Goal: Task Accomplishment & Management: Use online tool/utility

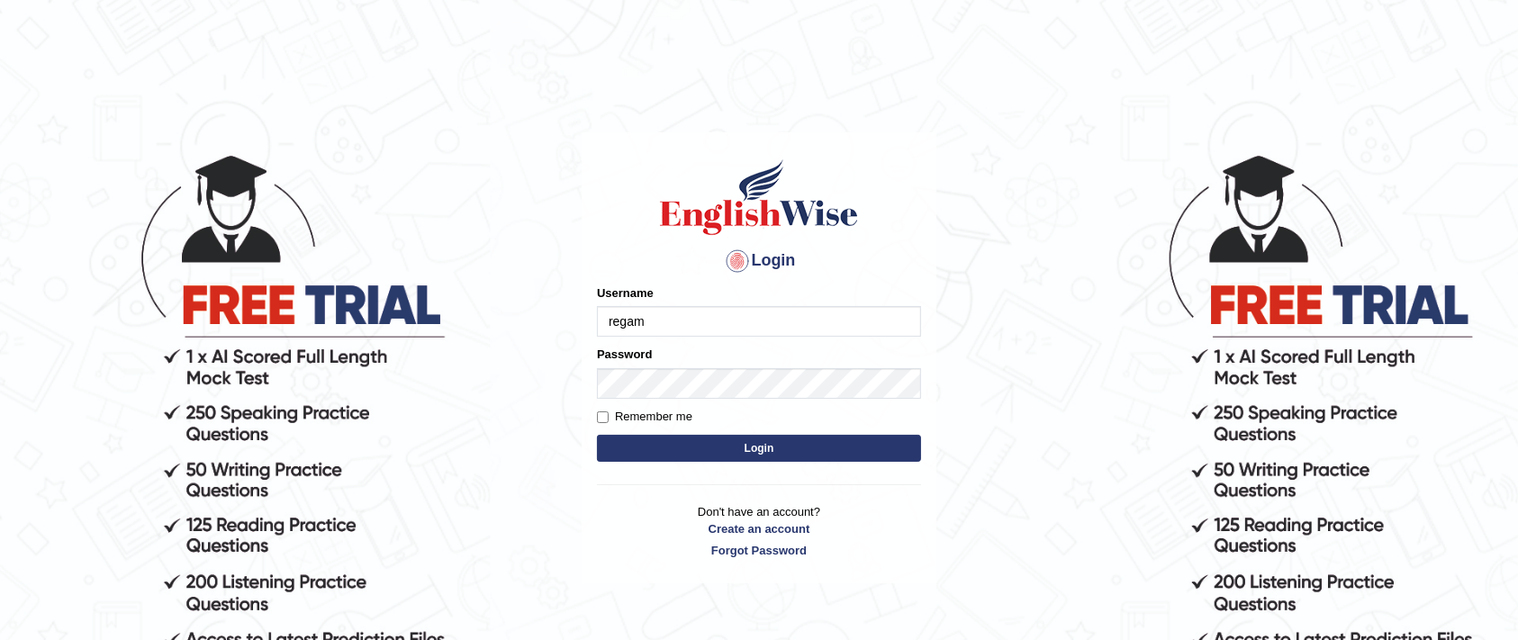
type input "regam"
click at [683, 442] on button "Login" at bounding box center [759, 448] width 324 height 27
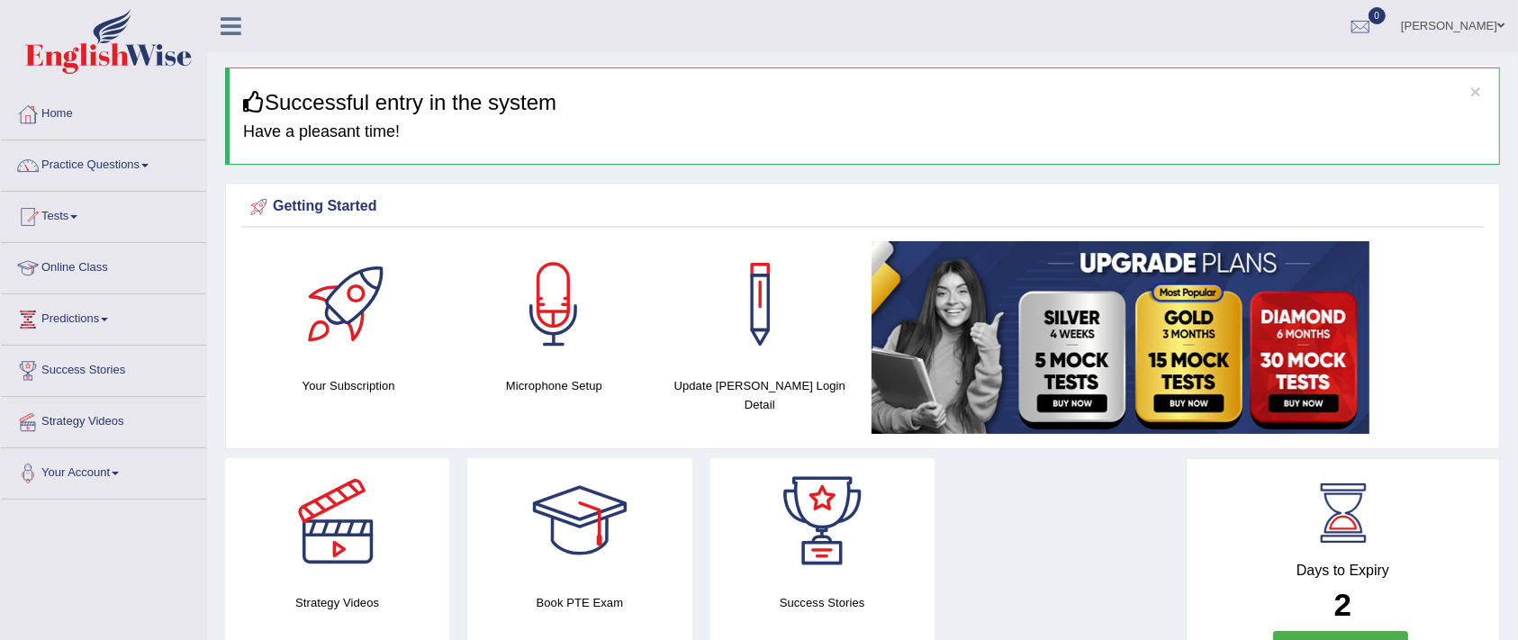
click at [67, 218] on link "Tests" at bounding box center [103, 214] width 205 height 45
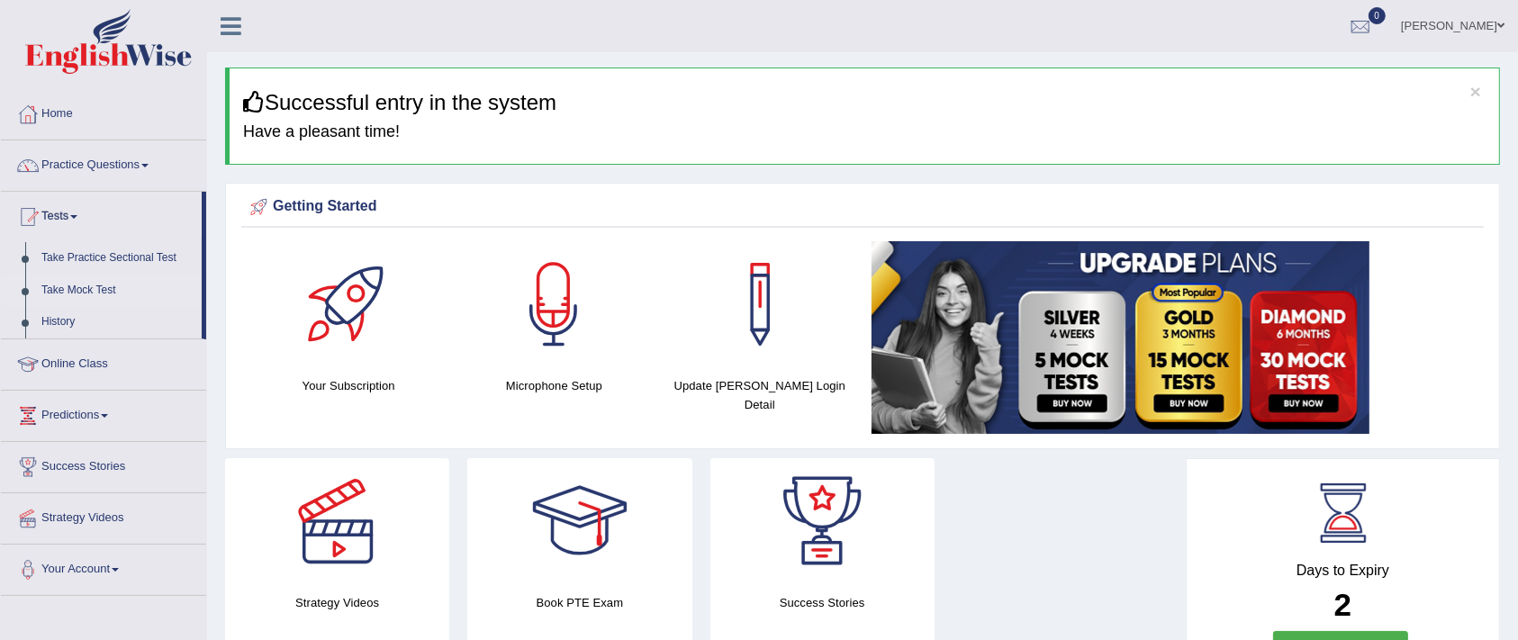
click at [99, 293] on link "Take Mock Test" at bounding box center [117, 291] width 168 height 32
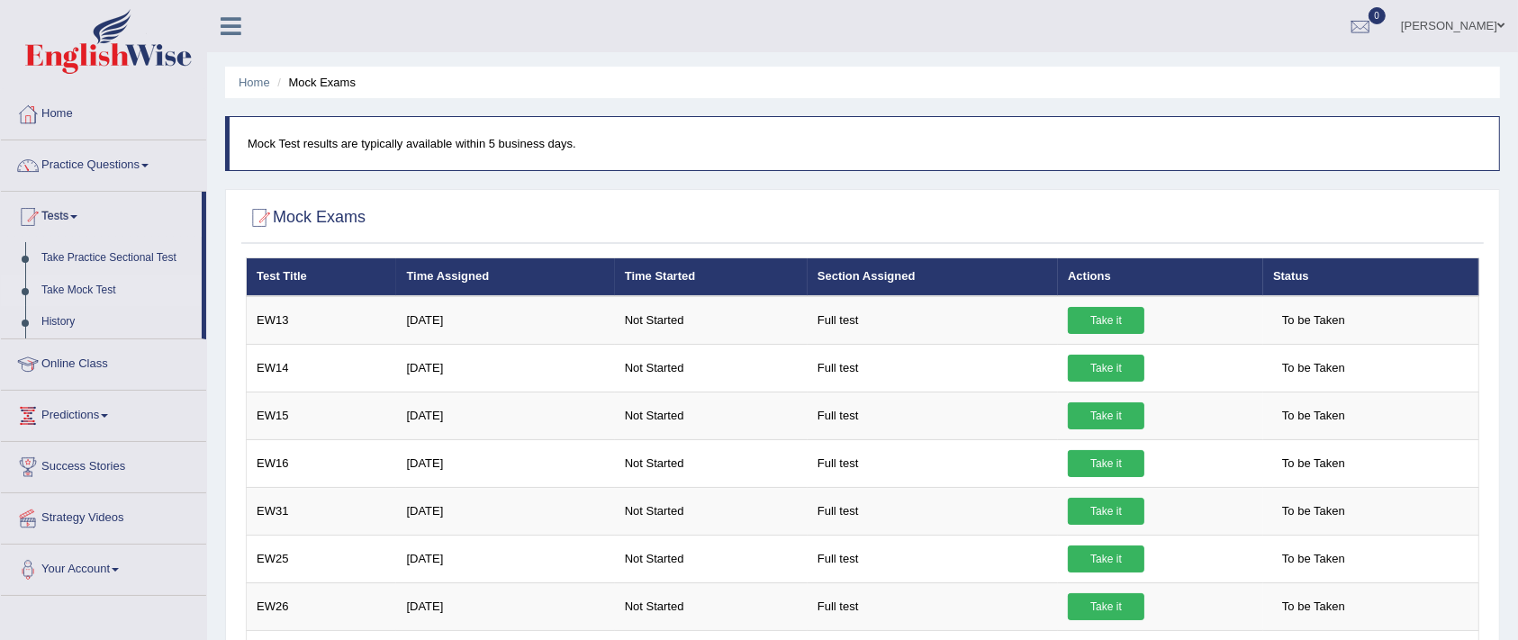
click at [65, 213] on link "Tests" at bounding box center [101, 214] width 201 height 45
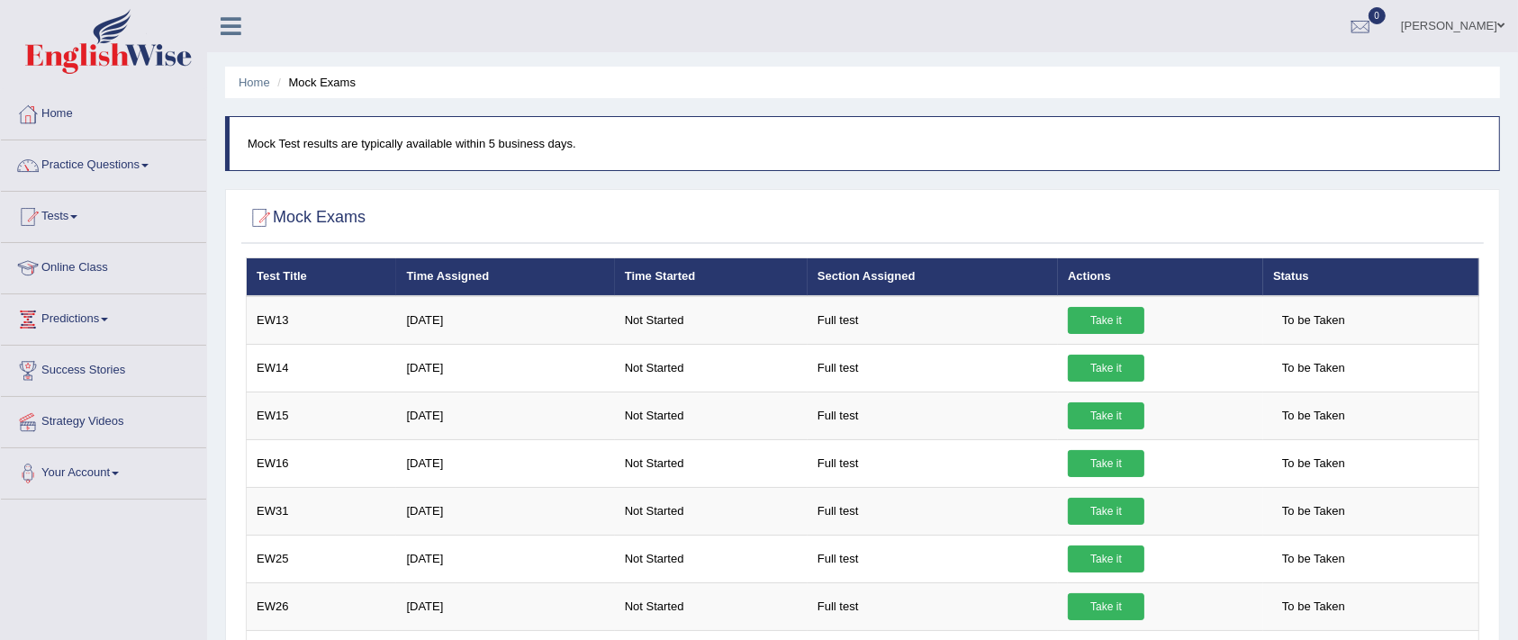
click at [65, 213] on link "Tests" at bounding box center [103, 214] width 205 height 45
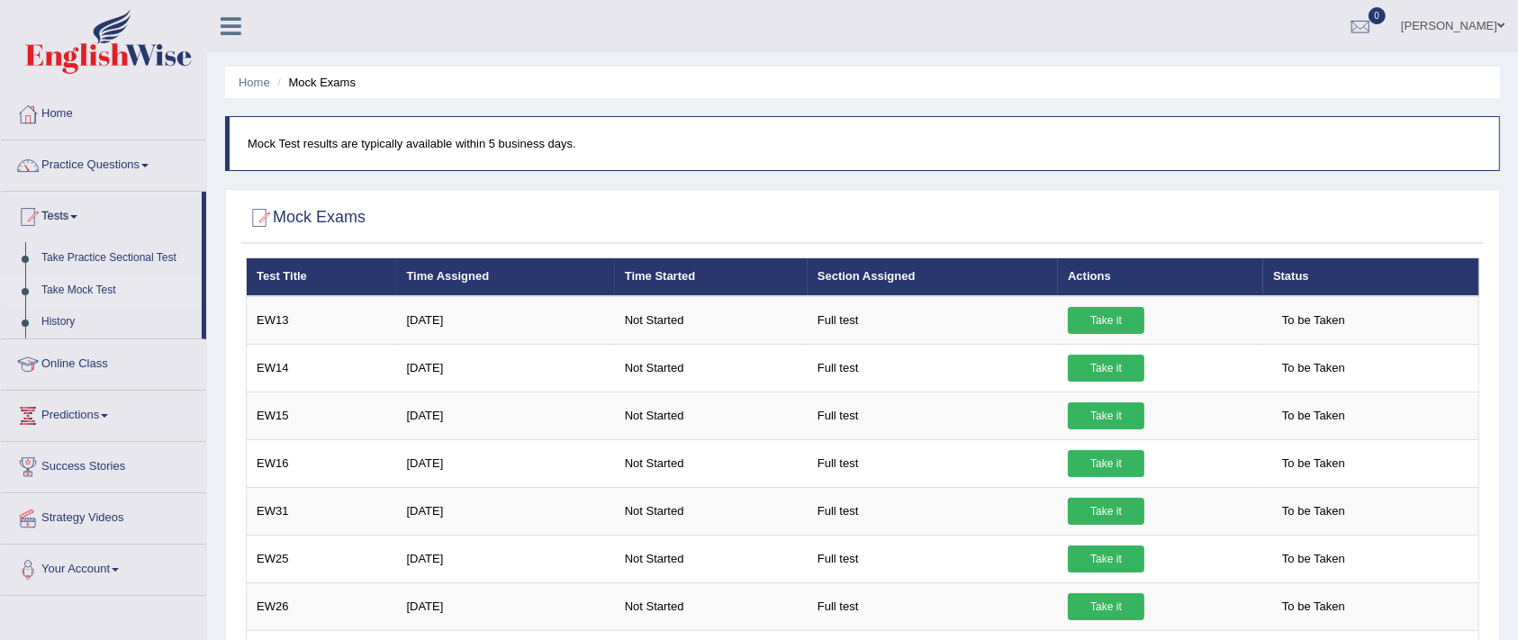
click at [94, 285] on link "Take Mock Test" at bounding box center [117, 291] width 168 height 32
click at [68, 118] on link "Home" at bounding box center [103, 111] width 205 height 45
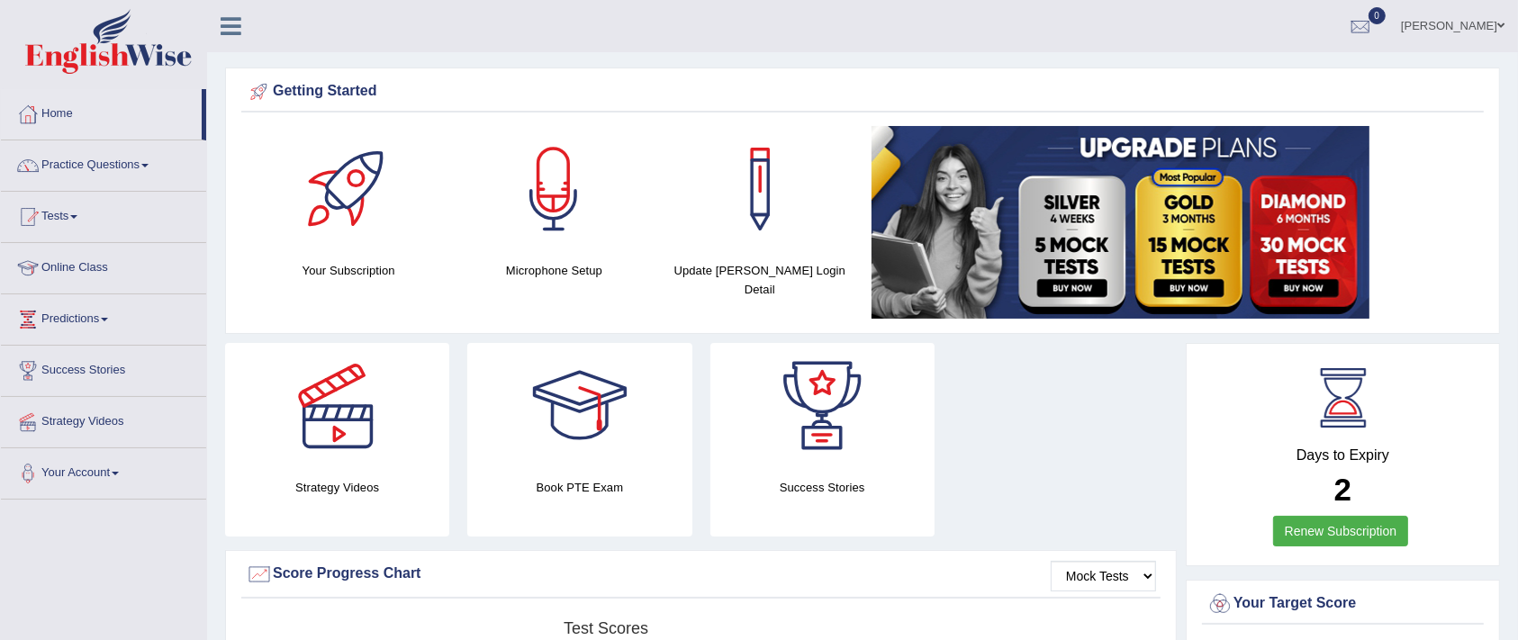
click at [115, 163] on link "Practice Questions" at bounding box center [103, 162] width 205 height 45
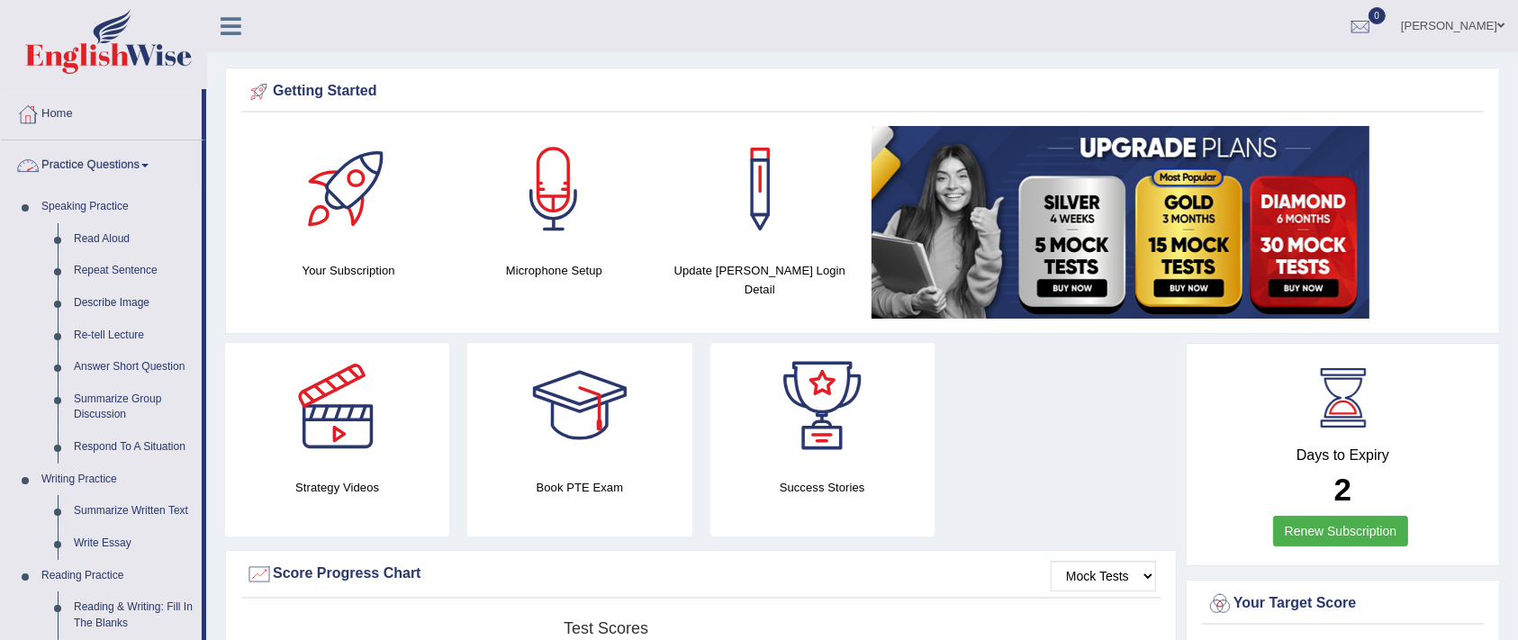
click at [87, 154] on link "Practice Questions" at bounding box center [101, 162] width 201 height 45
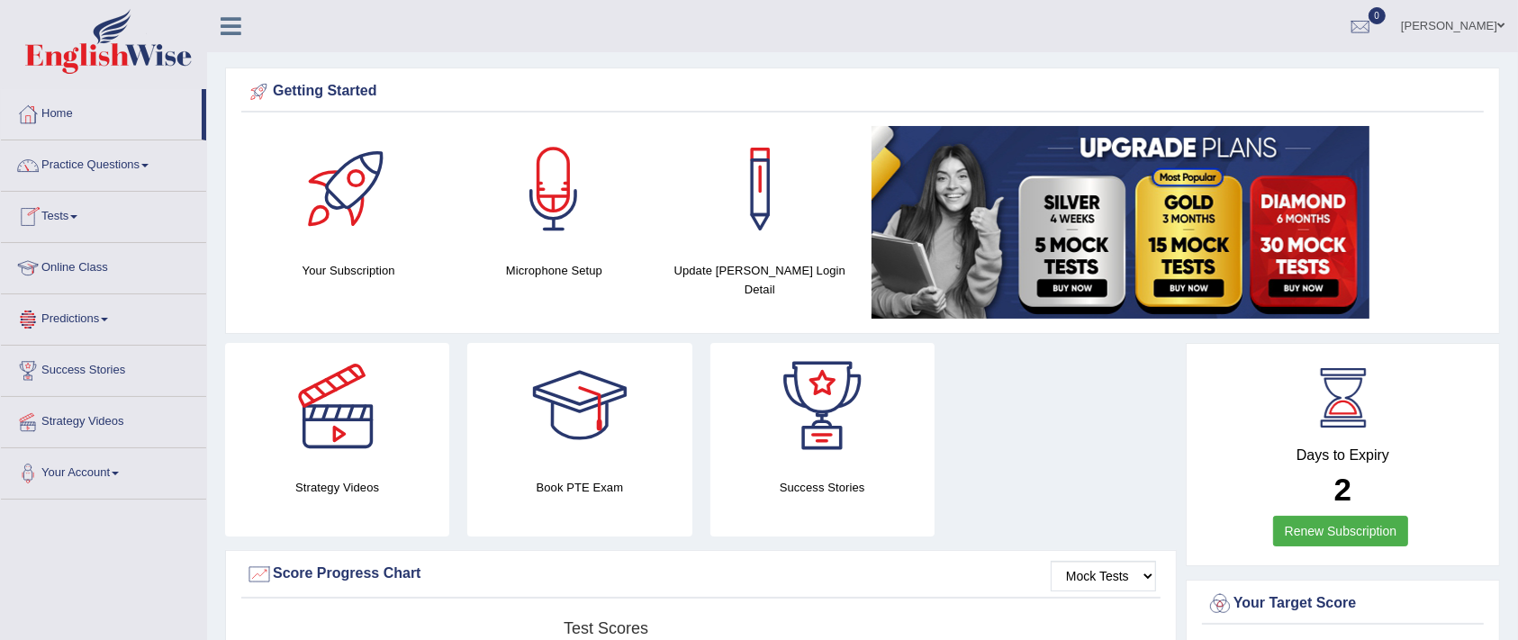
click at [72, 213] on link "Tests" at bounding box center [103, 214] width 205 height 45
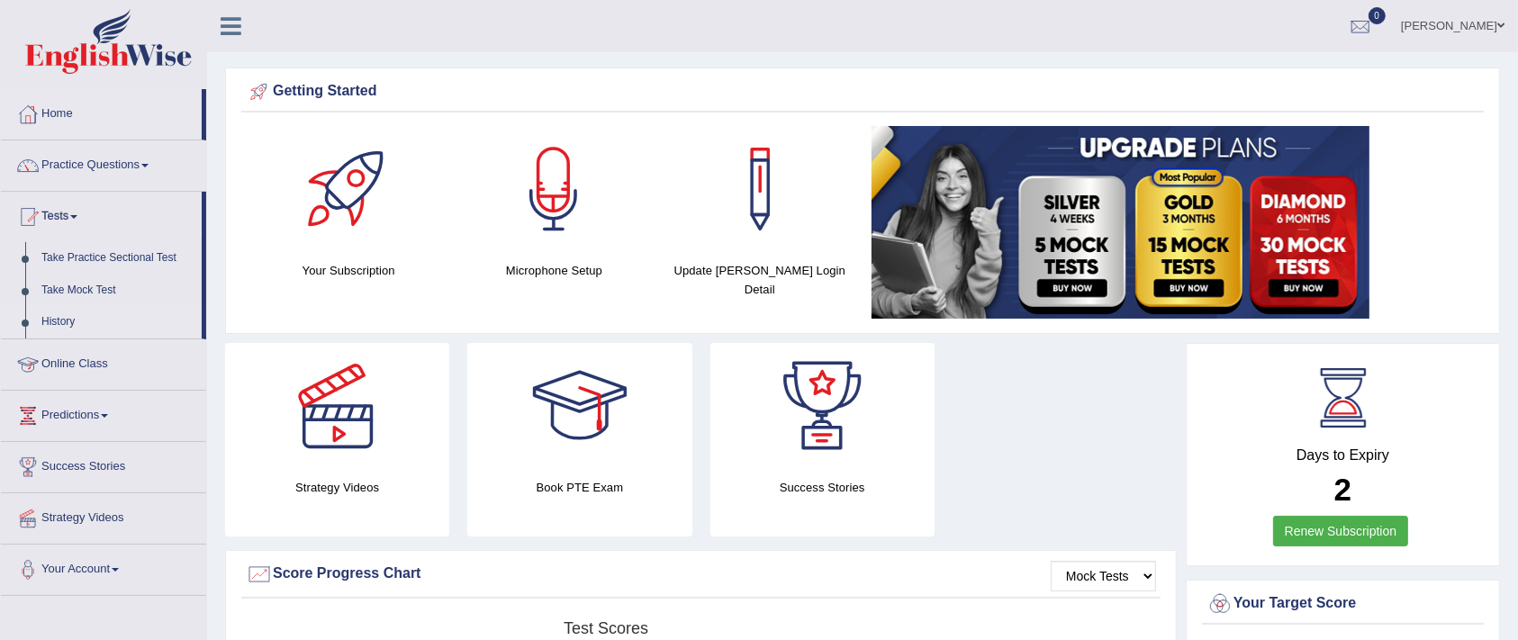
click at [71, 317] on link "History" at bounding box center [117, 322] width 168 height 32
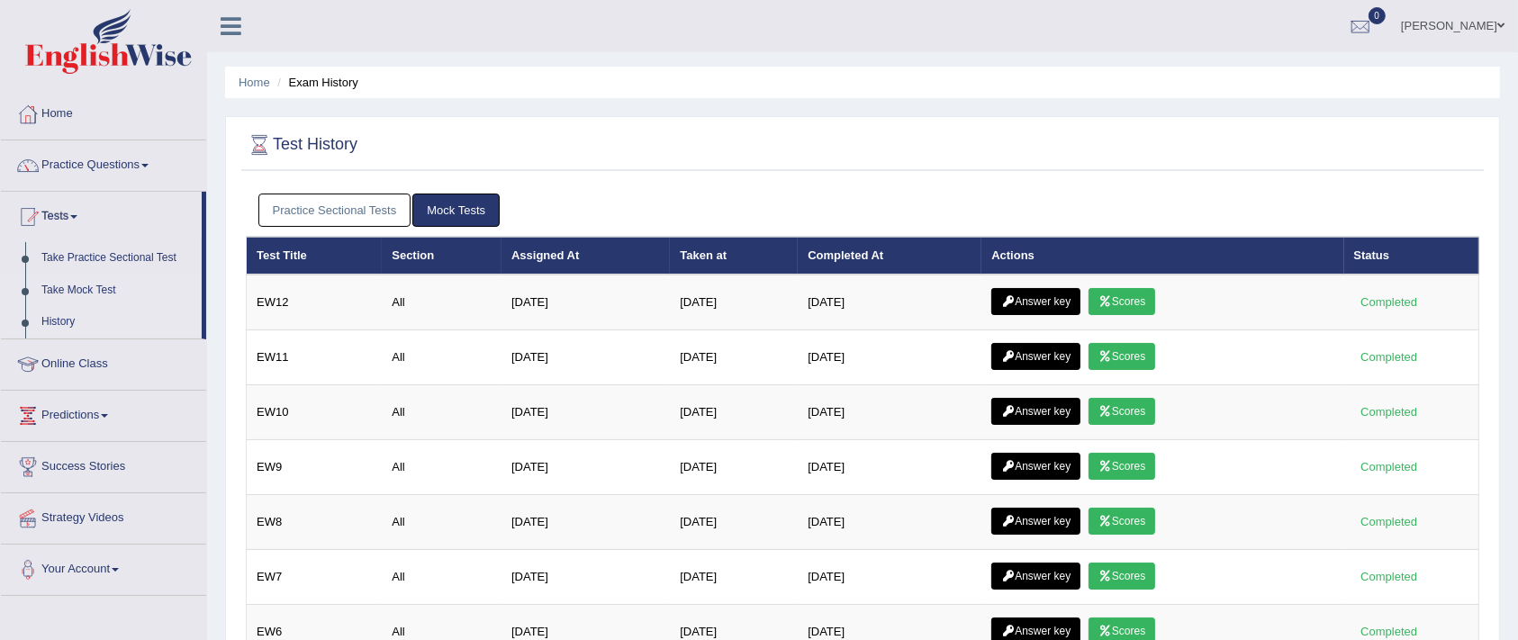
click at [65, 285] on link "Take Mock Test" at bounding box center [117, 291] width 168 height 32
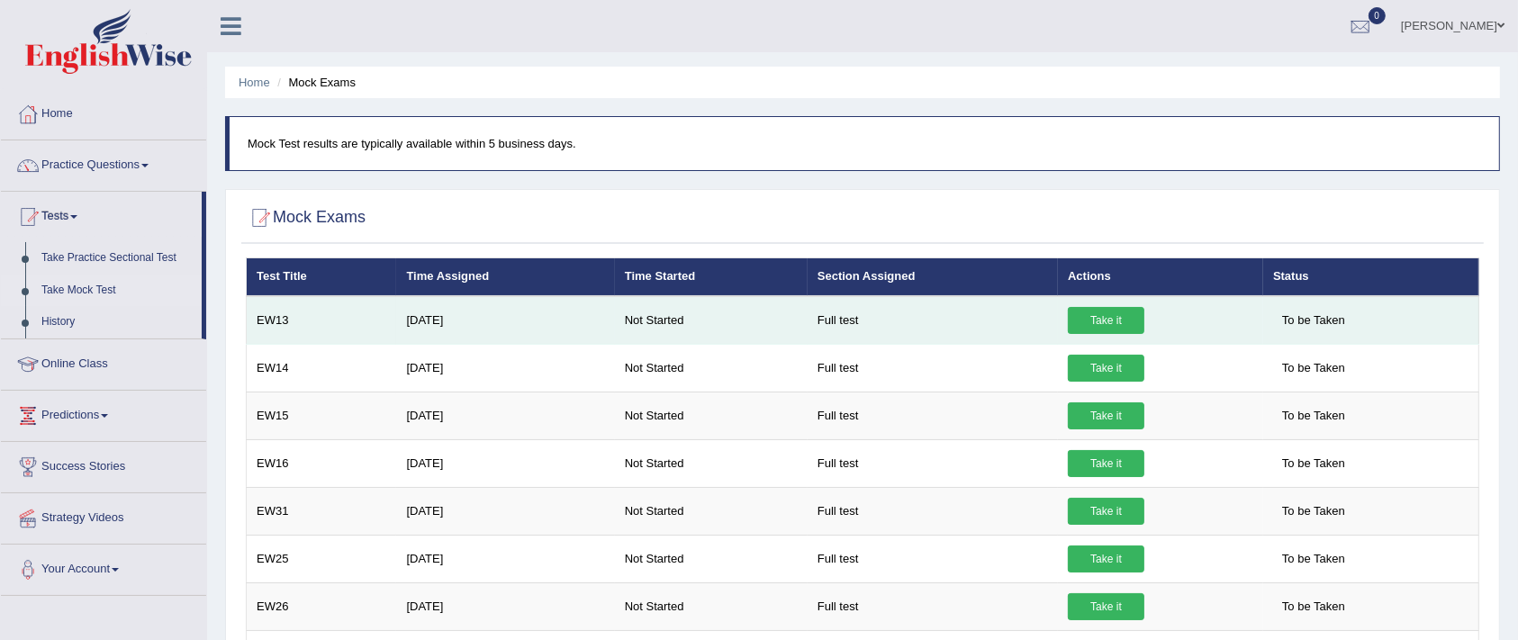
click at [1108, 317] on link "Take it" at bounding box center [1106, 320] width 77 height 27
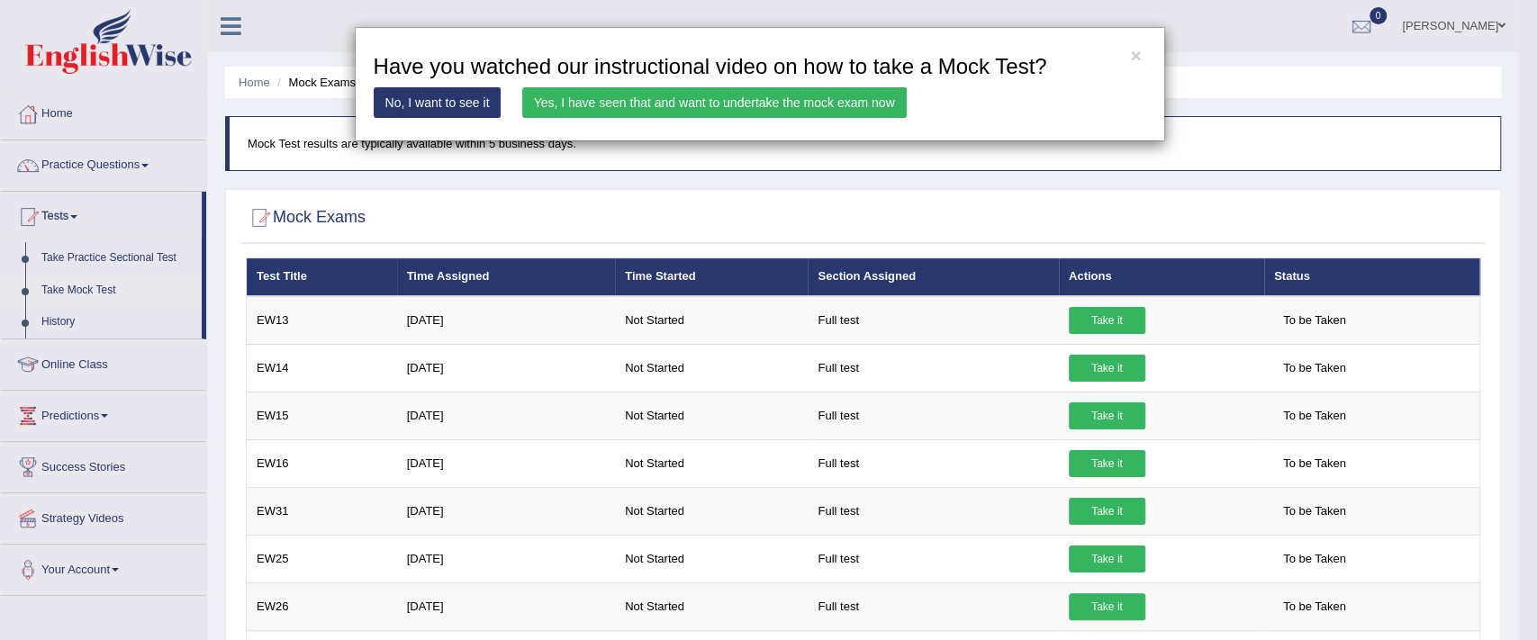
click at [651, 97] on link "Yes, I have seen that and want to undertake the mock exam now" at bounding box center [714, 102] width 385 height 31
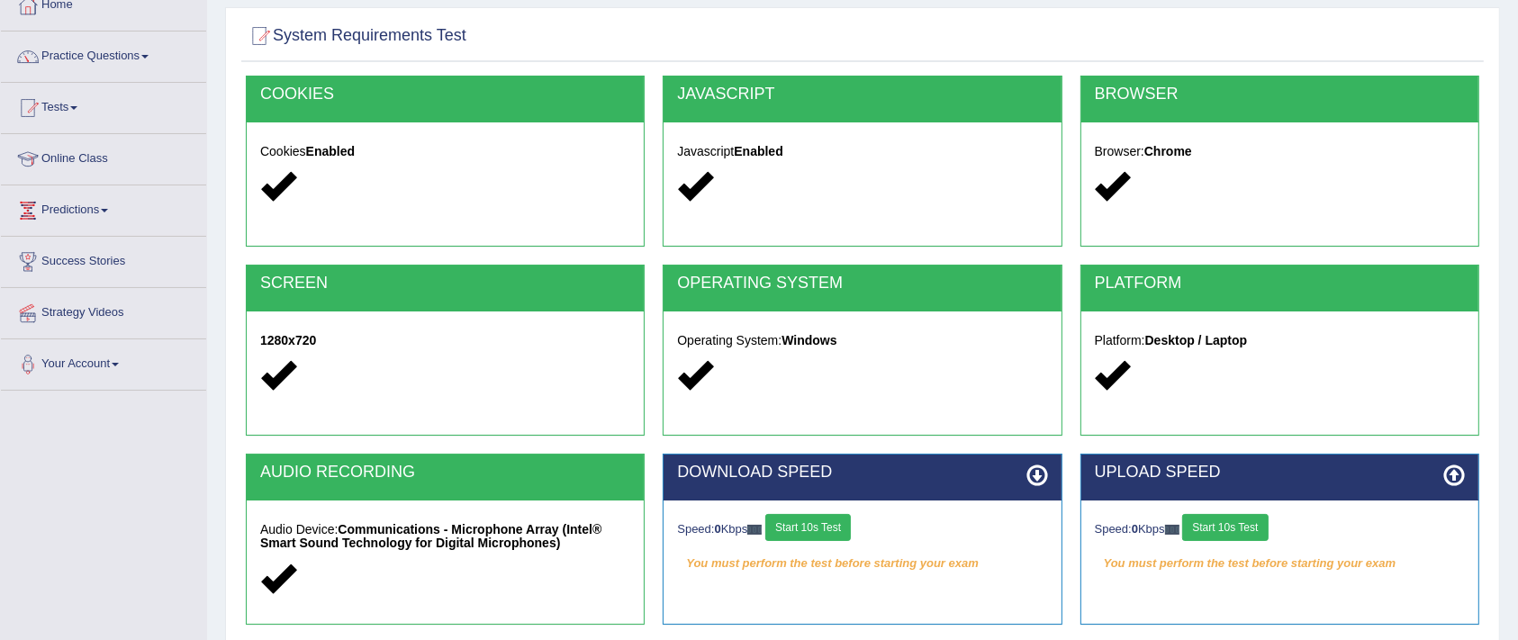
scroll to position [304, 0]
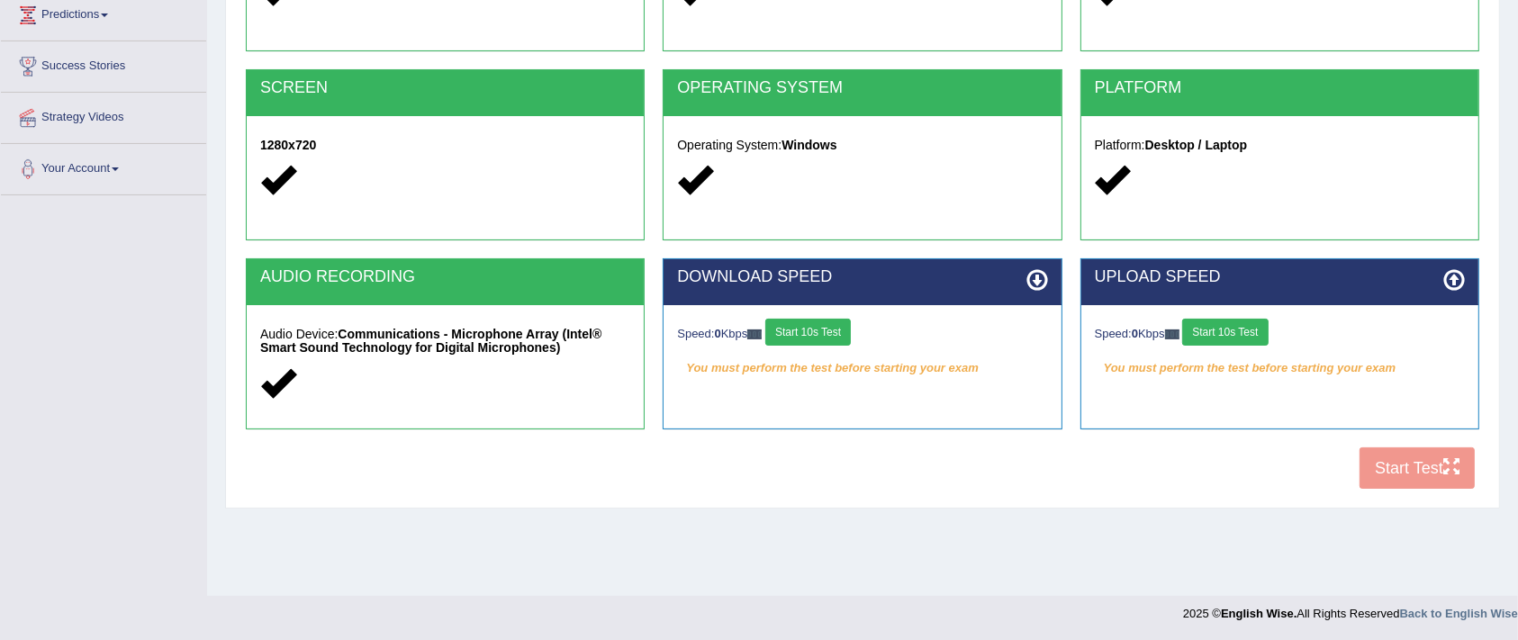
click at [806, 321] on button "Start 10s Test" at bounding box center [808, 332] width 86 height 27
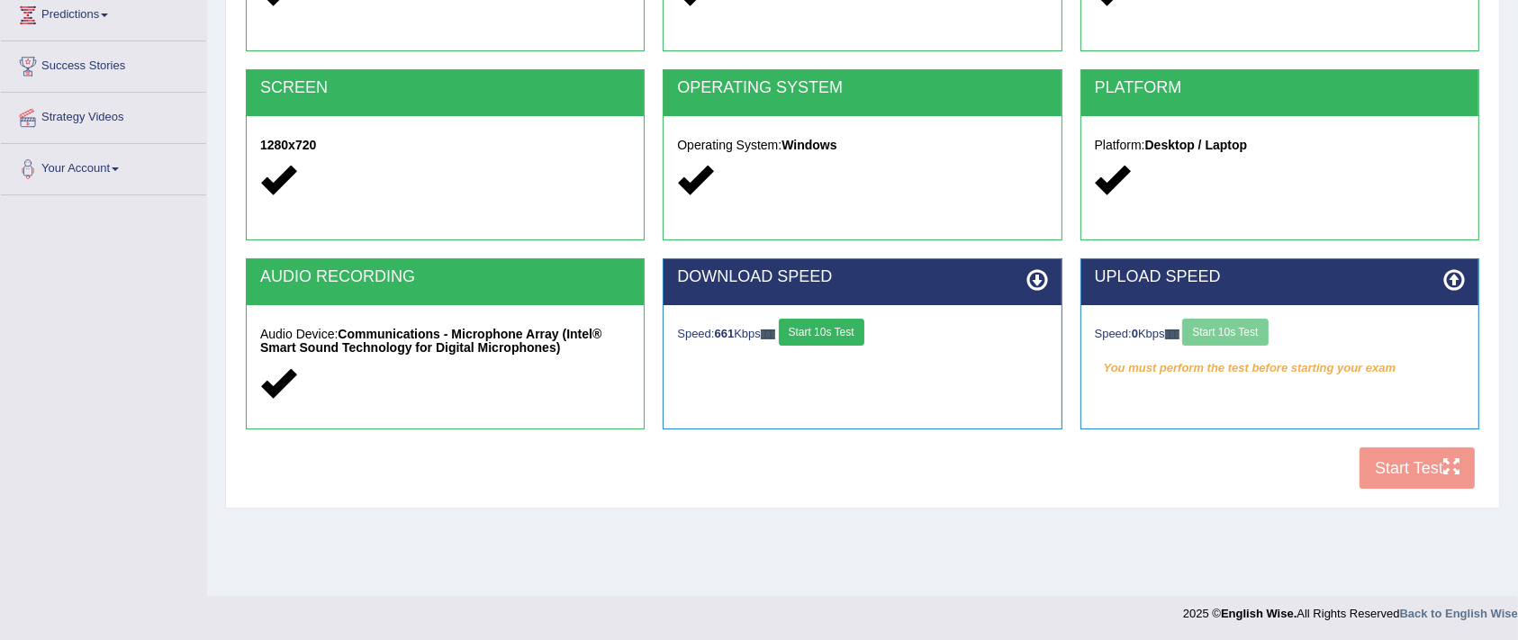
click at [1224, 330] on div "Speed: 0 Kbps Start 10s Test" at bounding box center [1280, 335] width 370 height 32
click at [1232, 328] on button "Start 10s Test" at bounding box center [1225, 332] width 86 height 27
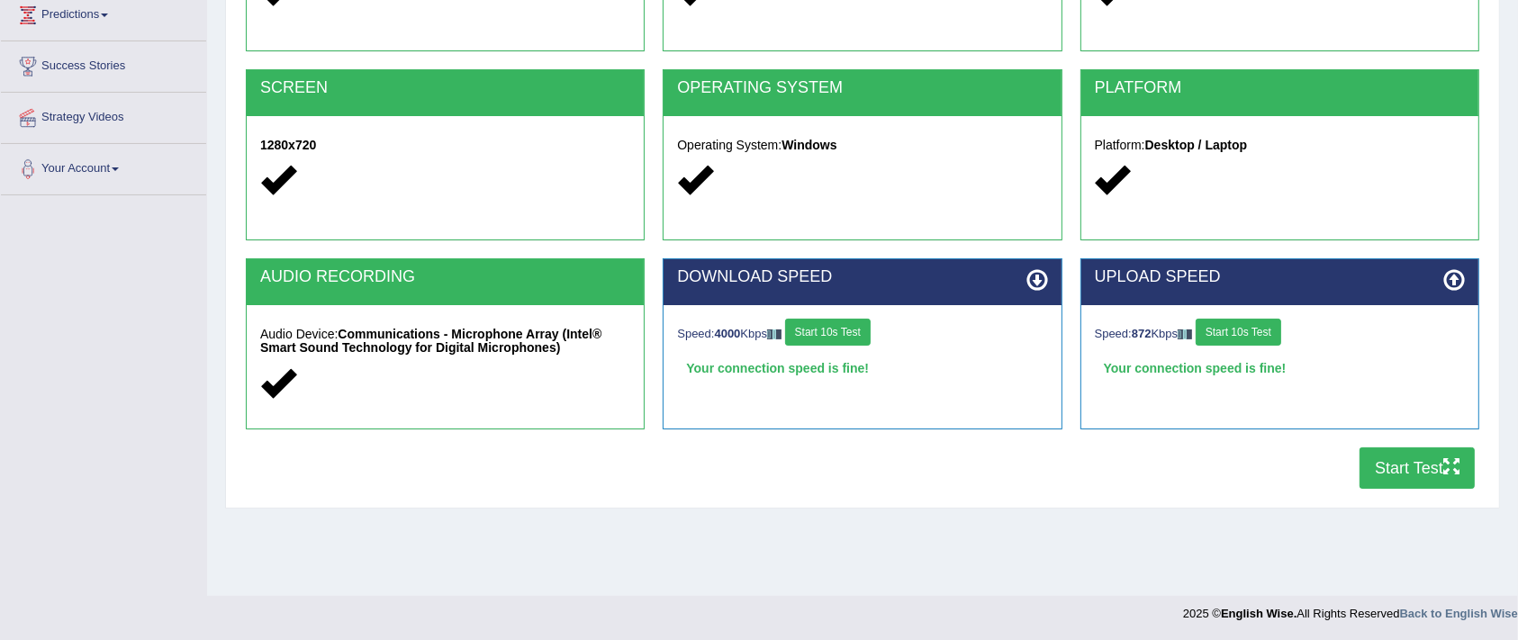
click at [1396, 455] on button "Start Test" at bounding box center [1417, 468] width 115 height 41
